Goal: Information Seeking & Learning: Learn about a topic

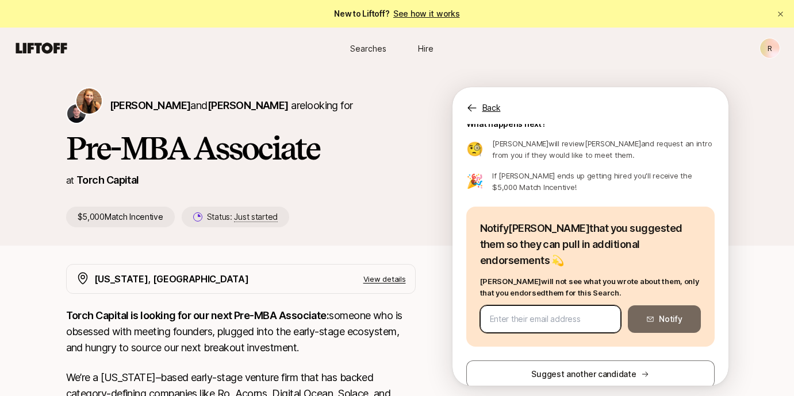
scroll to position [45, 0]
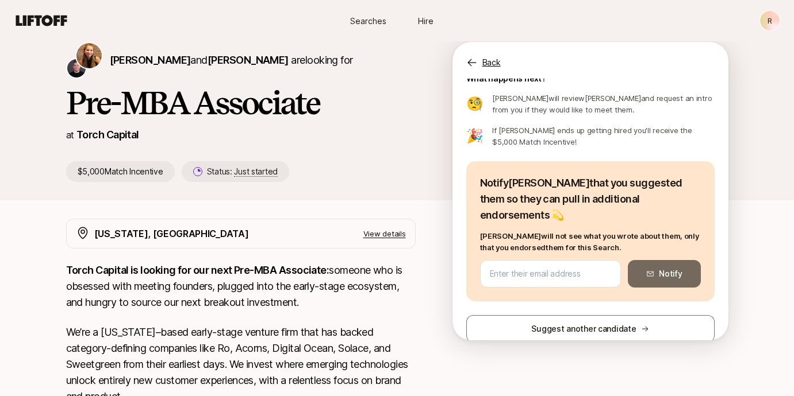
click at [378, 233] on p "View details" at bounding box center [384, 233] width 43 height 11
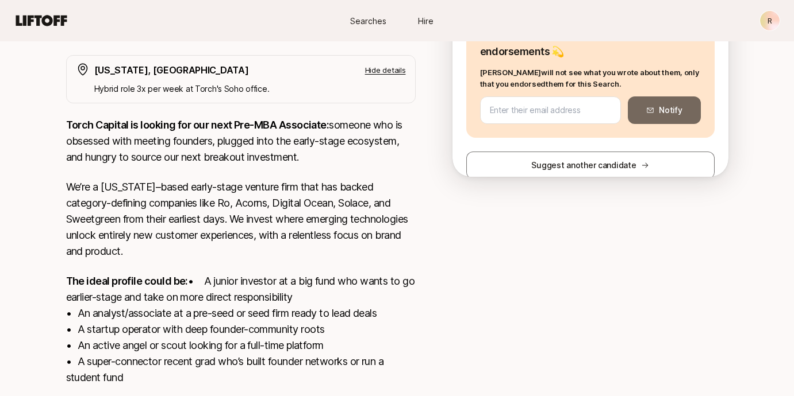
scroll to position [228, 0]
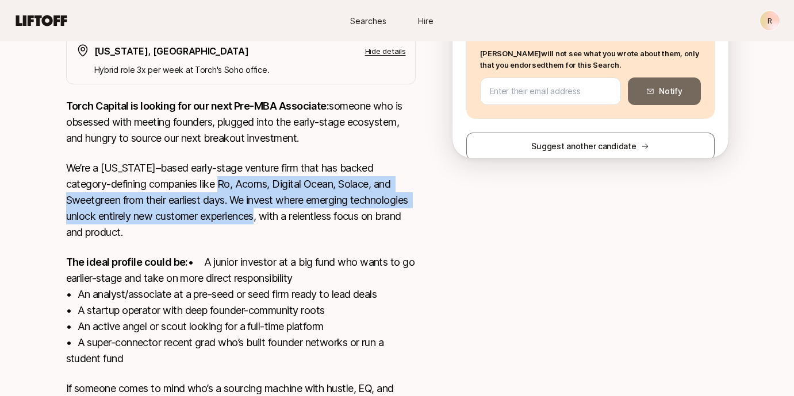
drag, startPoint x: 233, startPoint y: 188, endPoint x: 327, endPoint y: 210, distance: 96.2
click at [327, 210] on p "We’re a [US_STATE]–based early-stage venture firm that has backed category-defi…" at bounding box center [240, 200] width 349 height 80
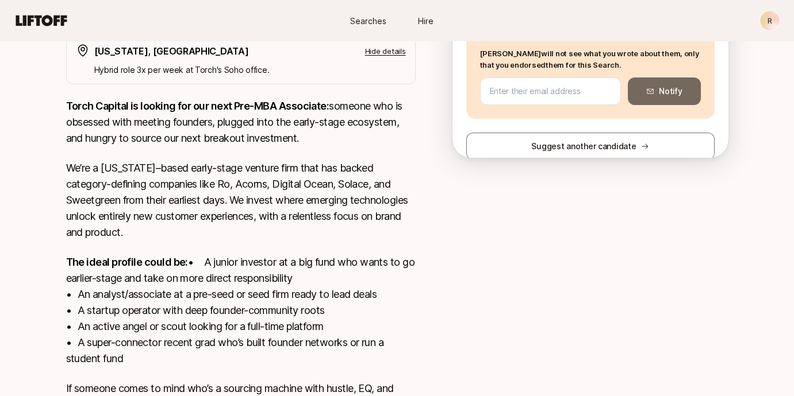
click at [361, 234] on p "We’re a [US_STATE]–based early-stage venture firm that has backed category-defi…" at bounding box center [240, 200] width 349 height 80
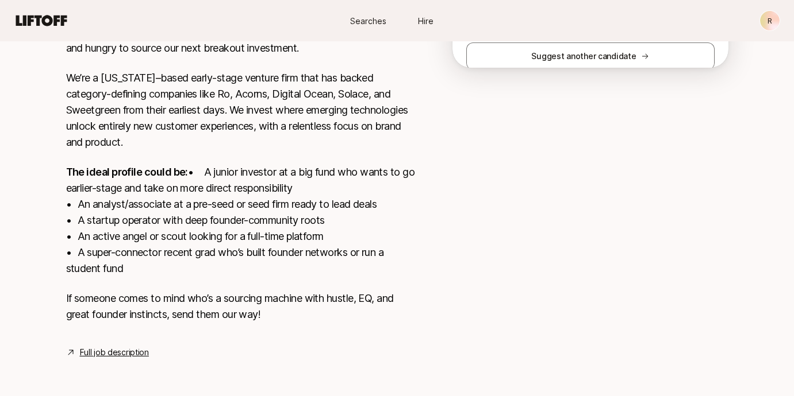
scroll to position [334, 0]
click at [282, 313] on p "If someone comes to mind who’s a sourcing machine with hustle, EQ, and great fo…" at bounding box center [240, 307] width 349 height 32
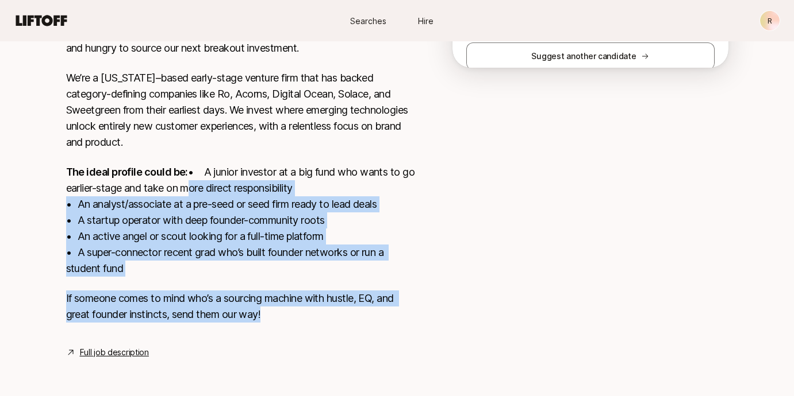
drag, startPoint x: 336, startPoint y: 325, endPoint x: 18, endPoint y: 182, distance: 347.7
click at [18, 182] on div "[PERSON_NAME] and [PERSON_NAME] are looking for Pre-MBA Associate at Torch Capi…" at bounding box center [397, 69] width 794 height 637
click at [147, 221] on p "The ideal profile could be: • A junior investor at a big fund who wants to go e…" at bounding box center [240, 220] width 349 height 113
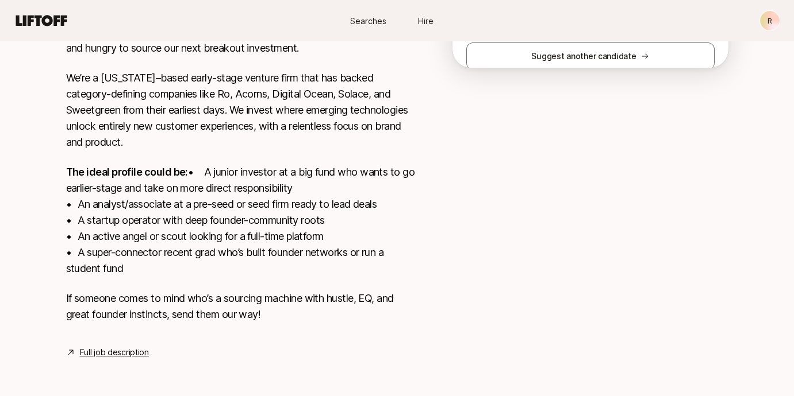
click at [136, 279] on div "Torch Capital is looking for our next Pre-MBA Associate: someone who is obsesse…" at bounding box center [240, 172] width 349 height 329
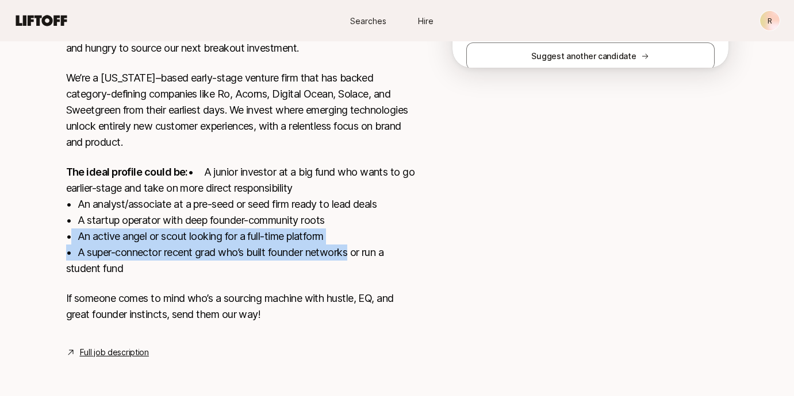
drag, startPoint x: 343, startPoint y: 242, endPoint x: -5, endPoint y: 233, distance: 348.4
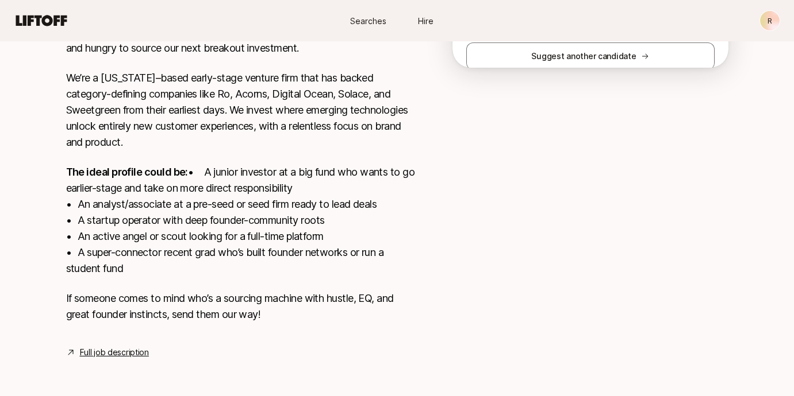
click at [342, 266] on p "The ideal profile could be: • A junior investor at a big fund who wants to go e…" at bounding box center [240, 220] width 349 height 113
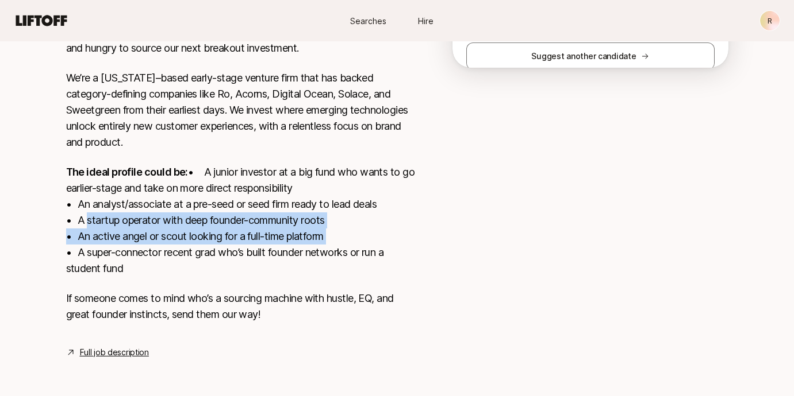
drag, startPoint x: 356, startPoint y: 236, endPoint x: 82, endPoint y: 222, distance: 273.8
click at [82, 222] on p "The ideal profile could be: • A junior investor at a big fund who wants to go e…" at bounding box center [240, 220] width 349 height 113
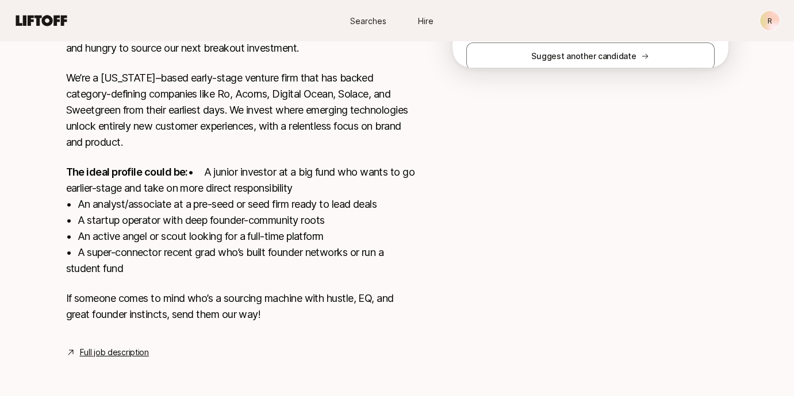
click at [381, 310] on p "If someone comes to mind who’s a sourcing machine with hustle, EQ, and great fo…" at bounding box center [240, 307] width 349 height 32
click at [118, 356] on link "Full job description" at bounding box center [114, 353] width 69 height 14
click at [448, 135] on div "[US_STATE], [GEOGRAPHIC_DATA] Hide details Hybrid role 3x per week at [PERSON_N…" at bounding box center [397, 153] width 690 height 414
